Goal: Transaction & Acquisition: Purchase product/service

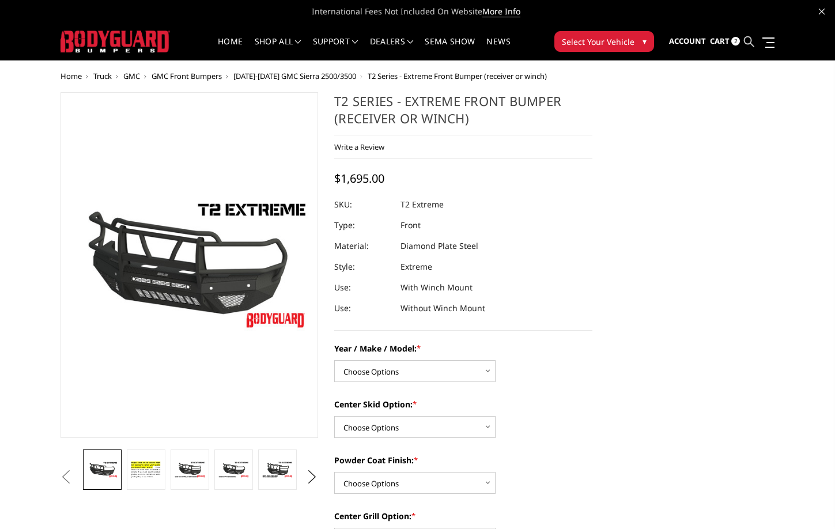
click at [747, 40] on icon at bounding box center [749, 41] width 10 height 10
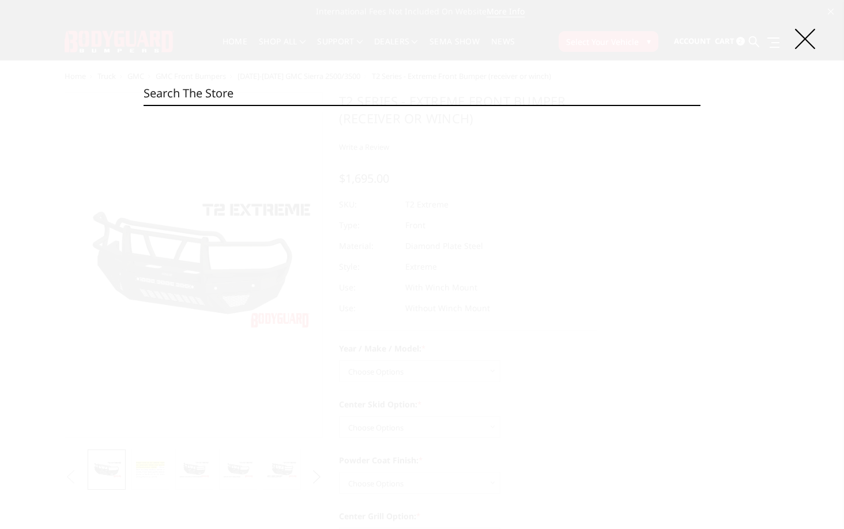
click at [562, 88] on input "Search" at bounding box center [421, 93] width 557 height 23
paste input "EEF17BNHBMH"
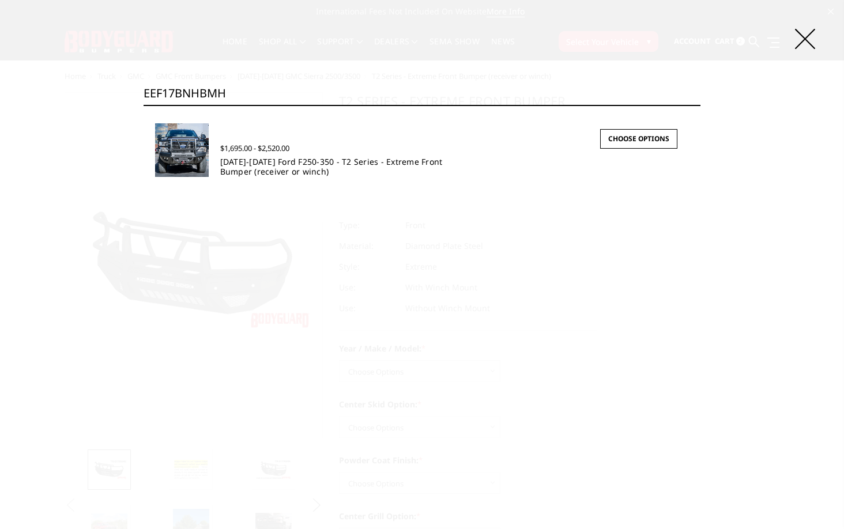
type input "EEF17BNHBMH"
click at [305, 168] on link "[DATE]-[DATE] Ford F250-350 - T2 Series - Extreme Front Bumper (receiver or win…" at bounding box center [331, 166] width 222 height 21
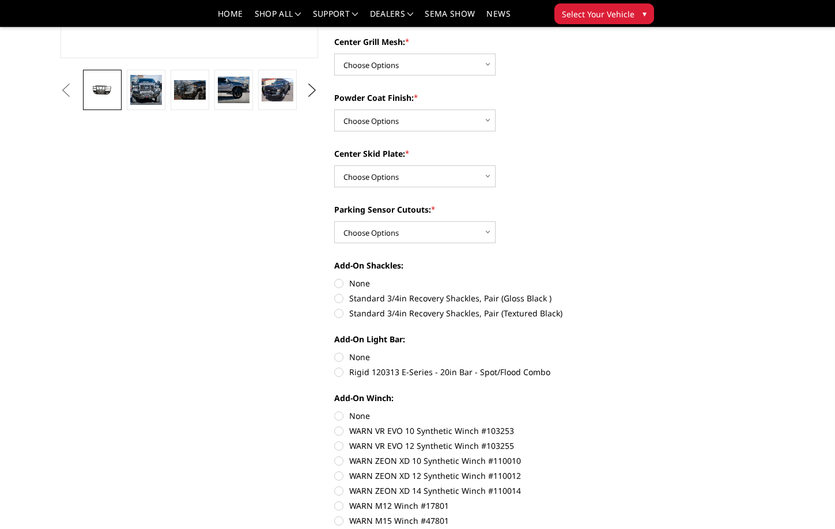
scroll to position [173, 0]
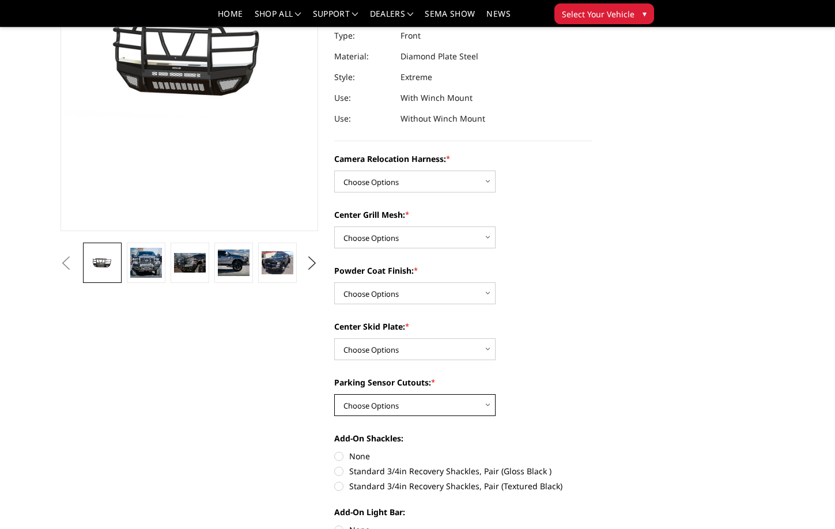
click at [426, 404] on select "Choose Options No - Without Parking Sensor Cutouts" at bounding box center [414, 405] width 161 height 22
click at [436, 401] on select "Choose Options No - Without Parking Sensor Cutouts" at bounding box center [414, 405] width 161 height 22
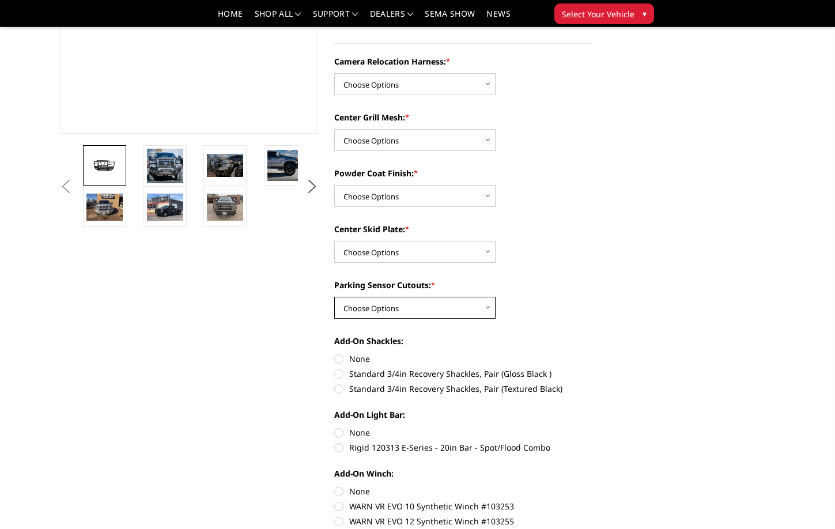
click at [435, 303] on select "Choose Options No - Without Parking Sensor Cutouts" at bounding box center [414, 308] width 161 height 22
click at [435, 312] on select "Choose Options No - Without Parking Sensor Cutouts" at bounding box center [414, 308] width 161 height 22
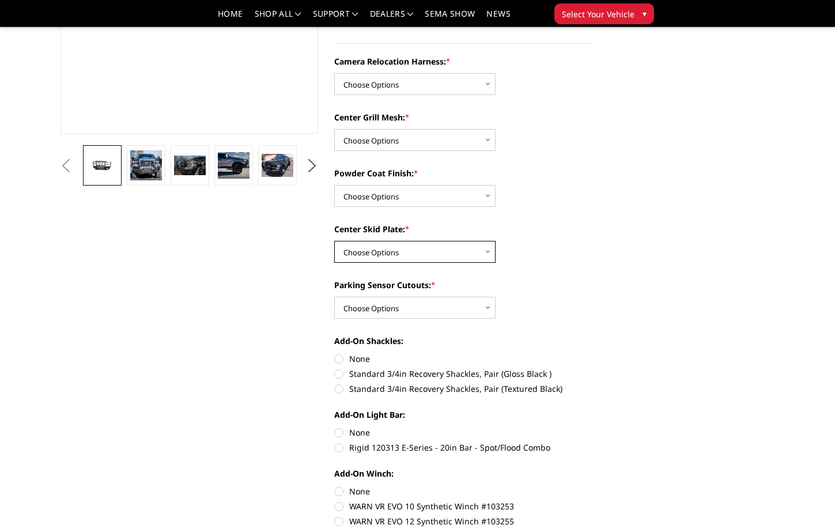
click at [437, 242] on select "Choose Options Winch Mount Skid Plate Standard Skid Plate (included) 2" Receive…" at bounding box center [414, 252] width 161 height 22
click at [438, 242] on select "Choose Options Winch Mount Skid Plate Standard Skid Plate (included) 2" Receive…" at bounding box center [414, 252] width 161 height 22
click at [440, 188] on select "Choose Options Textured Black Powder Coat Gloss Black Powder Coat Bare Metal" at bounding box center [414, 196] width 161 height 22
drag, startPoint x: 440, startPoint y: 193, endPoint x: 440, endPoint y: 182, distance: 11.5
click at [440, 193] on select "Choose Options Textured Black Powder Coat Gloss Black Powder Coat Bare Metal" at bounding box center [414, 196] width 161 height 22
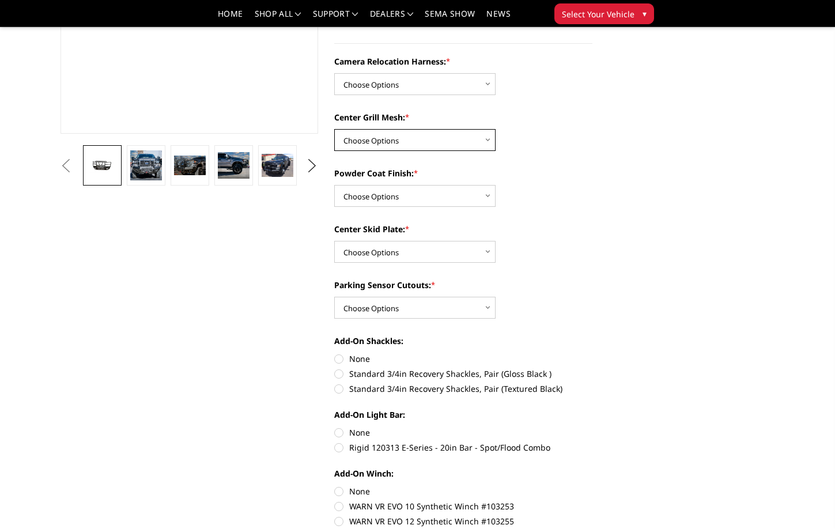
click at [429, 135] on select "Choose Options Without expanded metal With expanded metal" at bounding box center [414, 140] width 161 height 22
click at [454, 143] on select "Choose Options Without expanded metal With expanded metal" at bounding box center [414, 140] width 161 height 22
click at [458, 86] on select "Choose Options Without camera harness With camera harness" at bounding box center [414, 84] width 161 height 22
click at [459, 303] on select "Choose Options No - Without Parking Sensor Cutouts" at bounding box center [414, 308] width 161 height 22
click at [411, 135] on select "Choose Options Without expanded metal With expanded metal" at bounding box center [414, 140] width 161 height 22
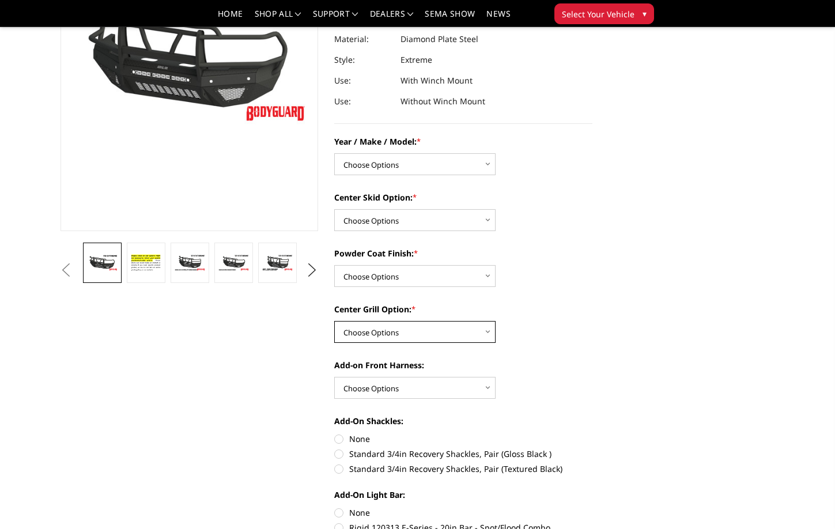
click at [394, 337] on select "Choose Options Add expanded metal in center grill Decline this option" at bounding box center [414, 332] width 161 height 22
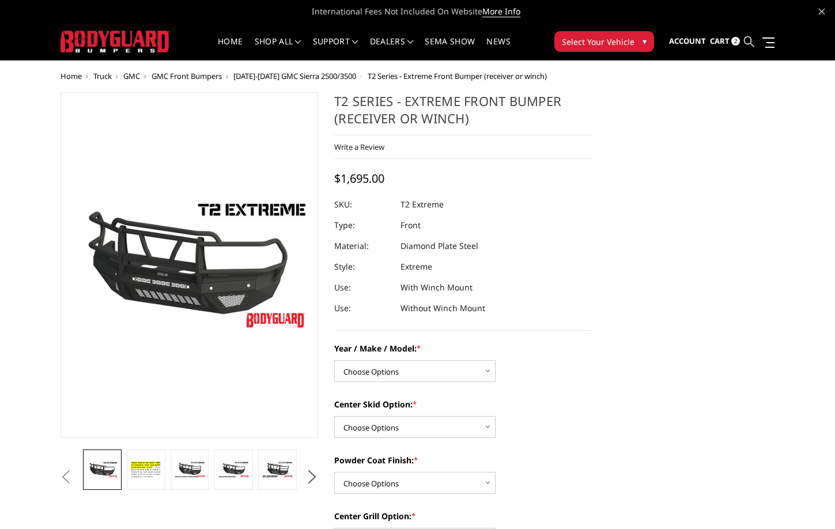
click at [751, 39] on icon at bounding box center [749, 41] width 10 height 10
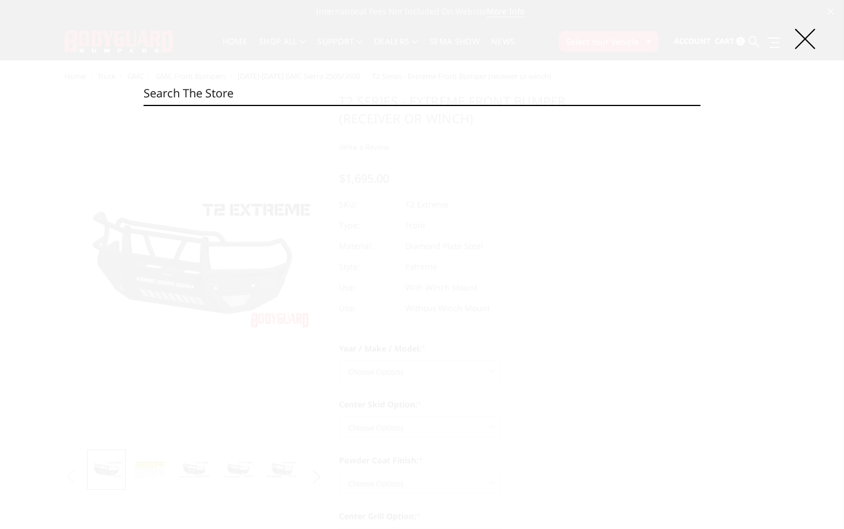
click at [374, 91] on input "Search" at bounding box center [421, 93] width 557 height 23
paste input "EEF17BNHBMH"
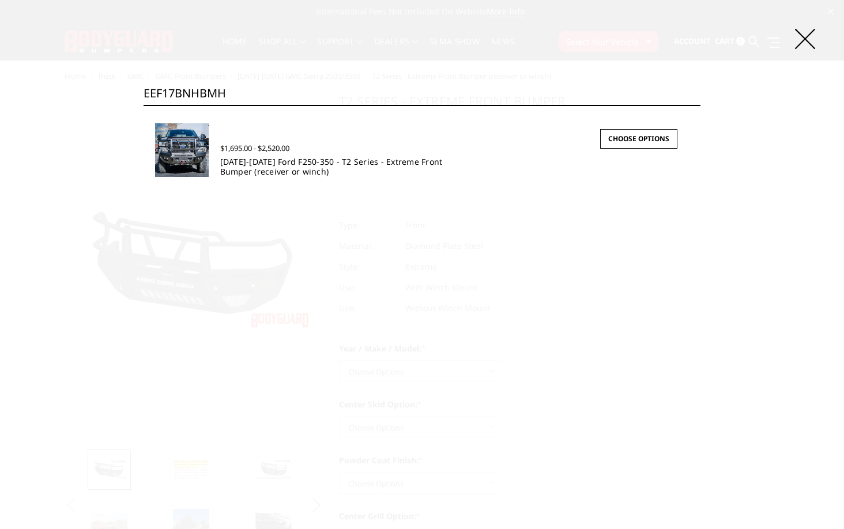
type input "EEF17BNHBMH"
click at [263, 167] on link "[DATE]-[DATE] Ford F250-350 - T2 Series - Extreme Front Bumper (receiver or win…" at bounding box center [331, 166] width 222 height 21
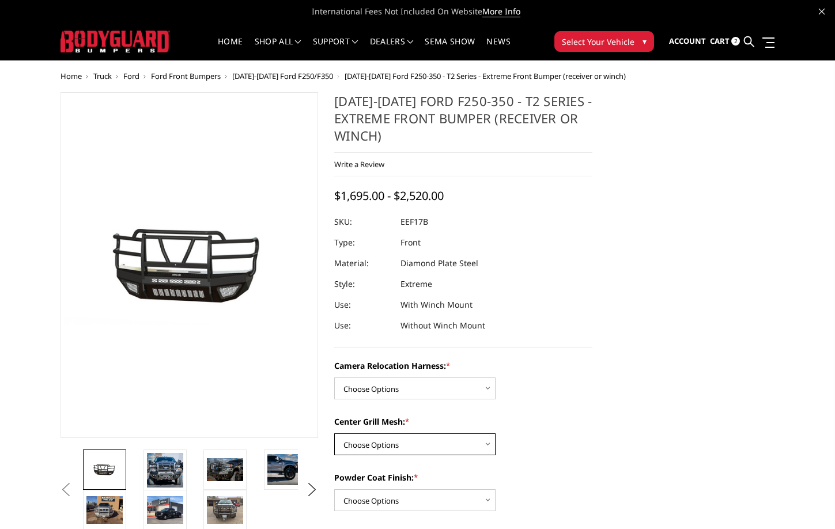
click at [386, 455] on select "Choose Options Without expanded metal With expanded metal" at bounding box center [414, 444] width 161 height 22
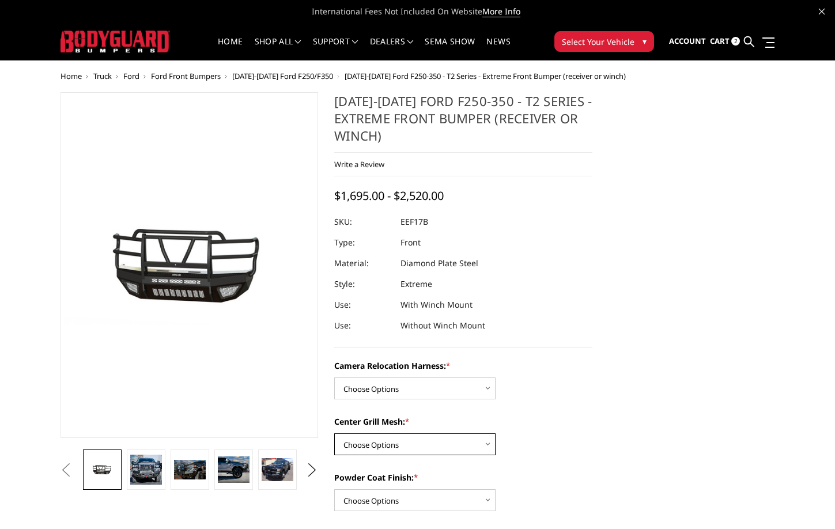
click at [386, 455] on select "Choose Options Without expanded metal With expanded metal" at bounding box center [414, 444] width 161 height 22
click at [401, 378] on select "Choose Options Without camera harness With camera harness" at bounding box center [414, 388] width 161 height 22
select select "3787"
click at [334, 377] on select "Choose Options Without camera harness With camera harness" at bounding box center [414, 388] width 161 height 22
